Goal: Task Accomplishment & Management: Manage account settings

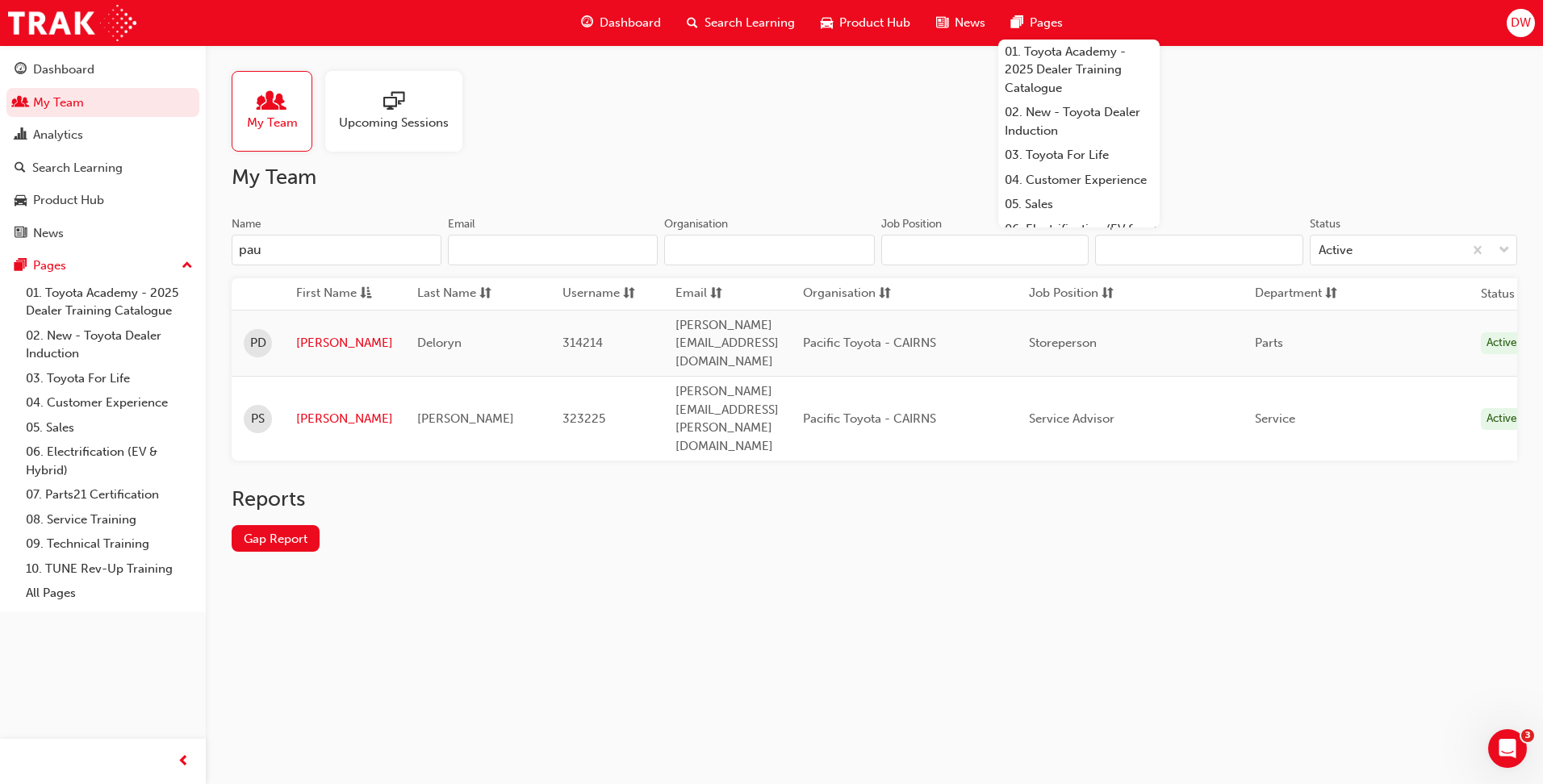
click at [1514, 24] on span "DW" at bounding box center [1521, 23] width 20 height 19
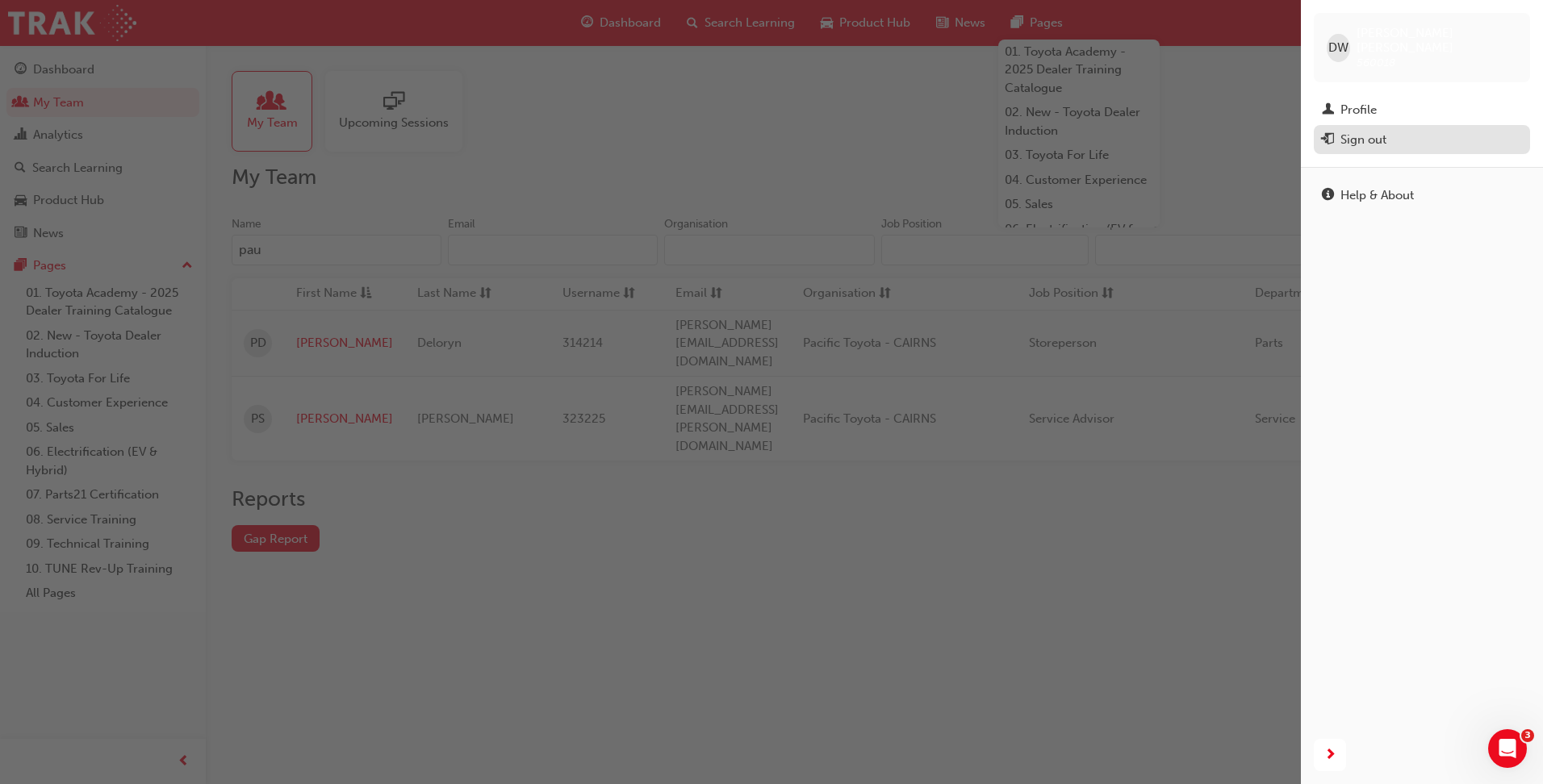
click at [1363, 133] on div "Sign out" at bounding box center [1363, 140] width 46 height 19
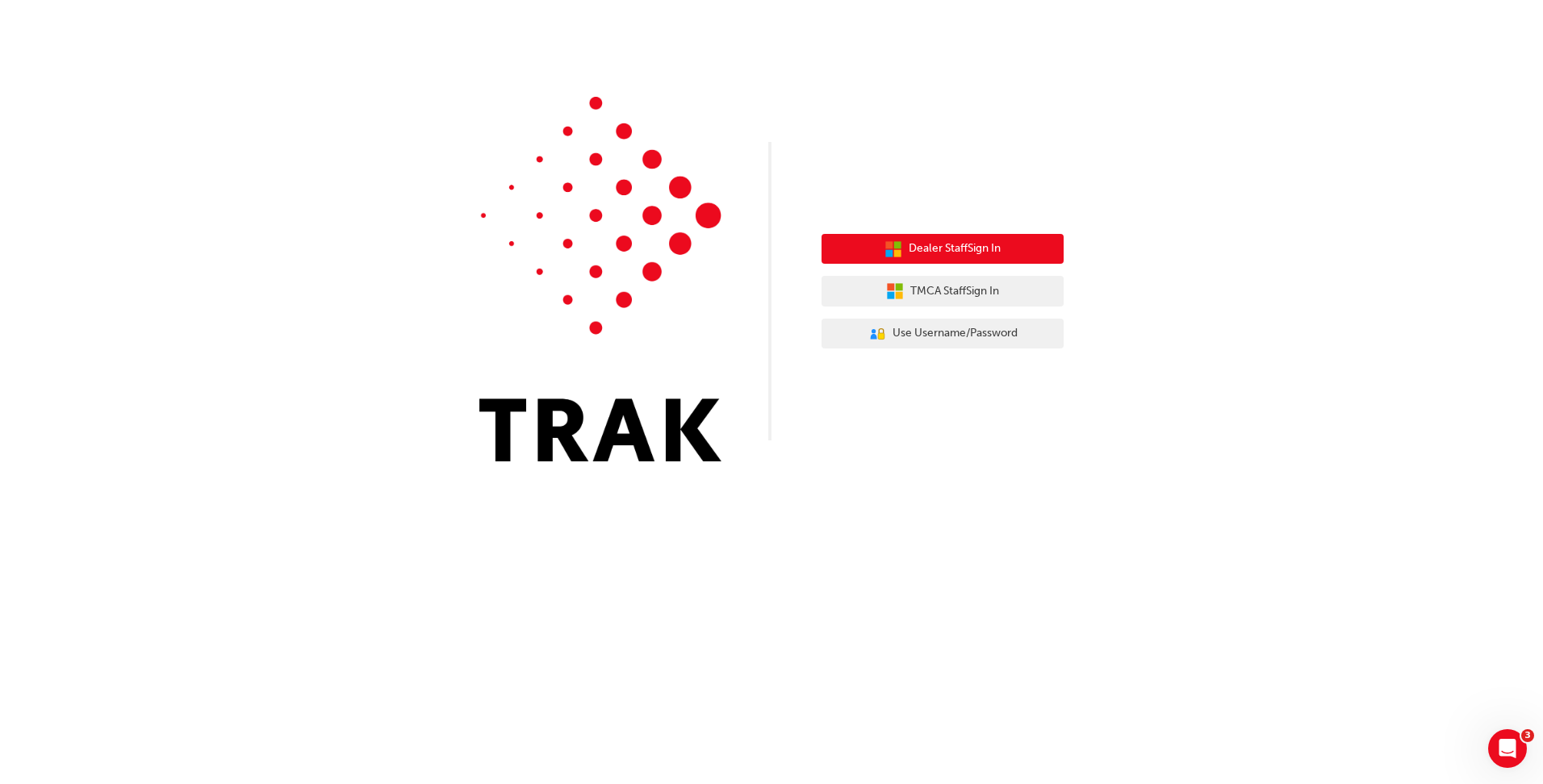
click at [944, 260] on button "Dealer Staff Sign In" at bounding box center [942, 249] width 242 height 30
